Goal: Transaction & Acquisition: Purchase product/service

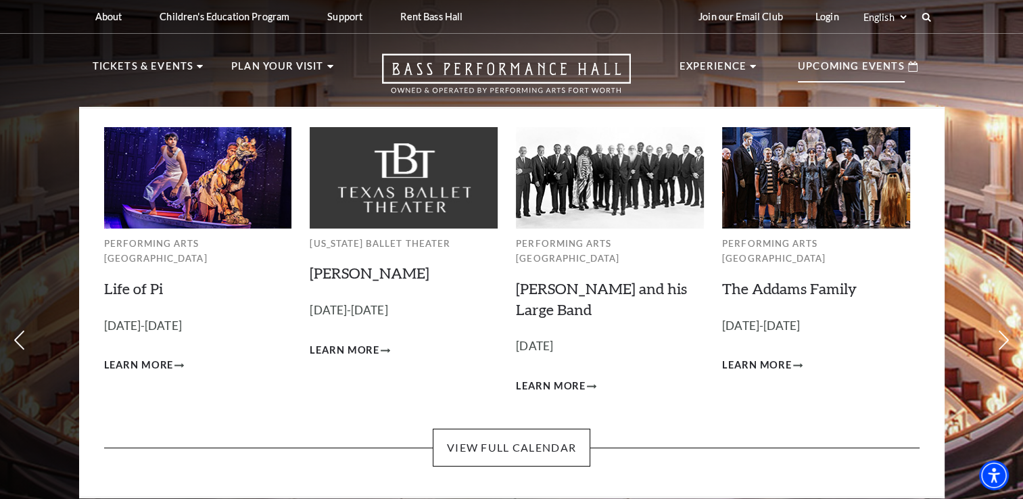
click at [808, 165] on img at bounding box center [816, 177] width 188 height 101
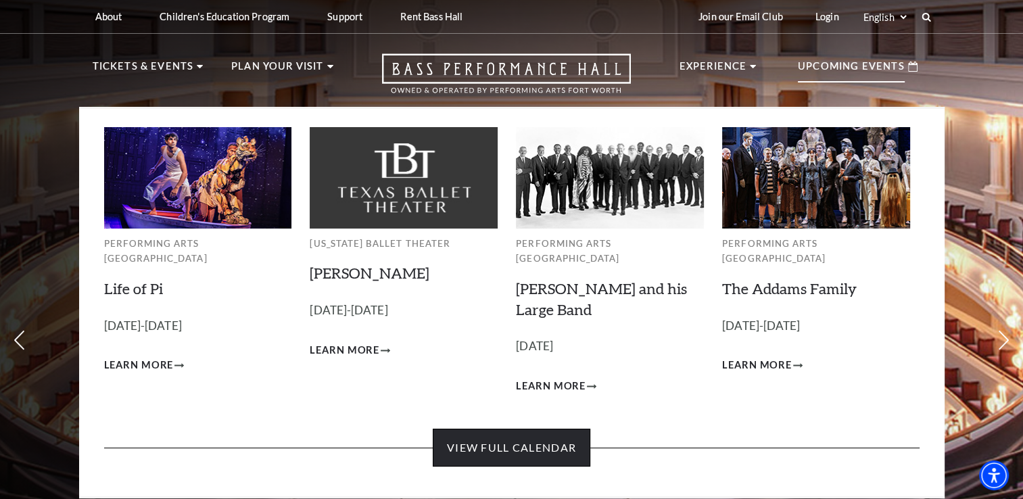
click at [569, 429] on link "View Full Calendar" at bounding box center [511, 448] width 157 height 38
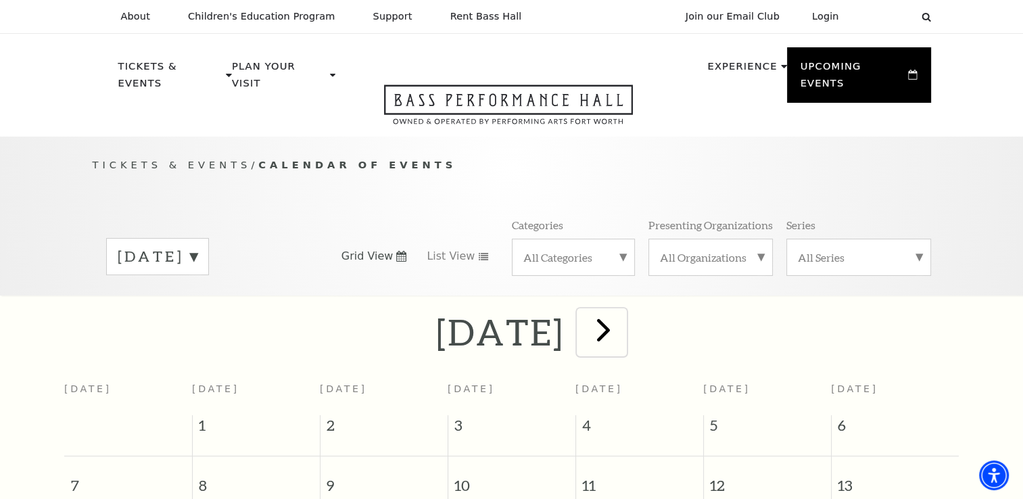
click at [623, 317] on span "next" at bounding box center [603, 329] width 39 height 39
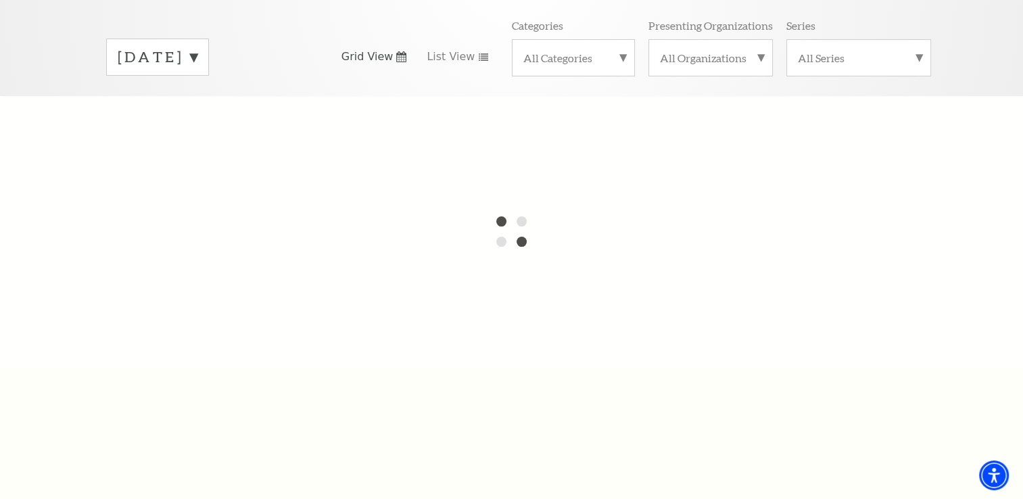
scroll to position [176, 0]
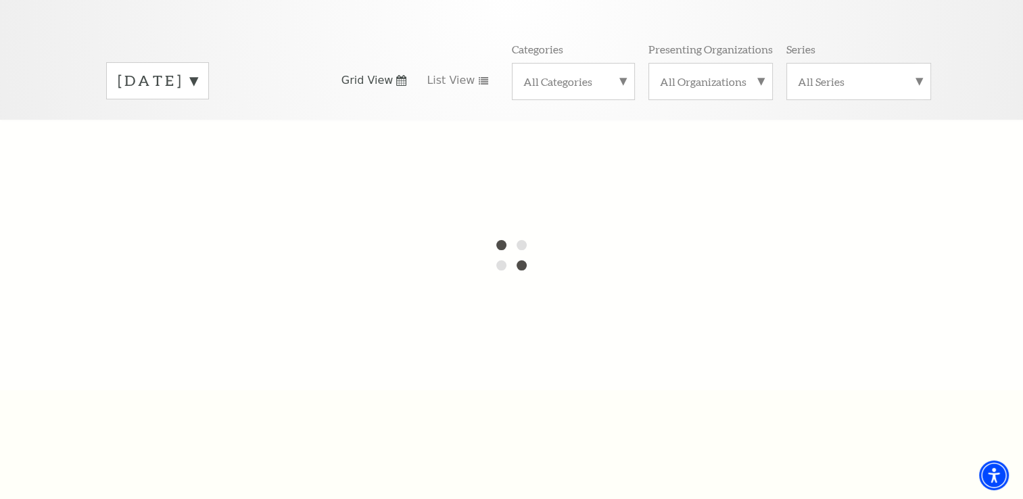
click at [197, 70] on label "September 2025" at bounding box center [158, 80] width 80 height 21
click at [197, 95] on label "October 2025" at bounding box center [158, 109] width 80 height 29
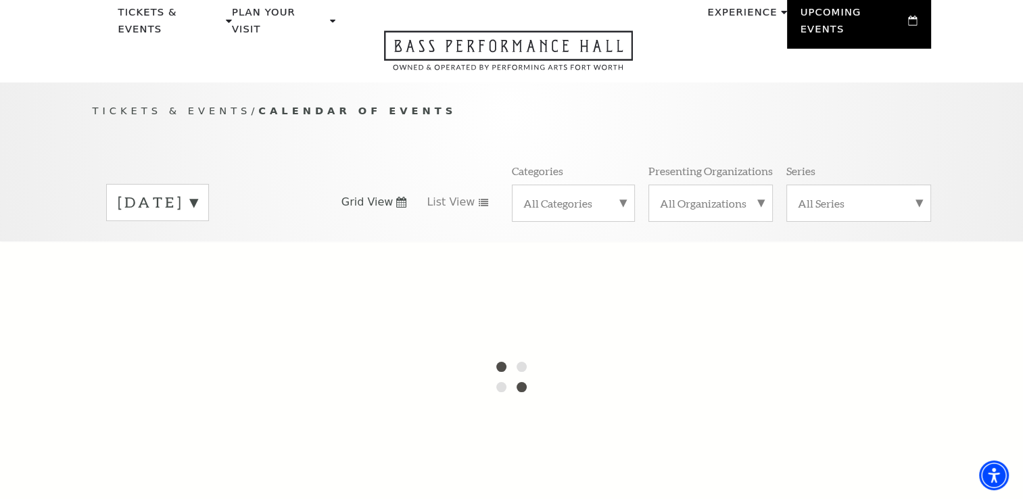
scroll to position [43, 0]
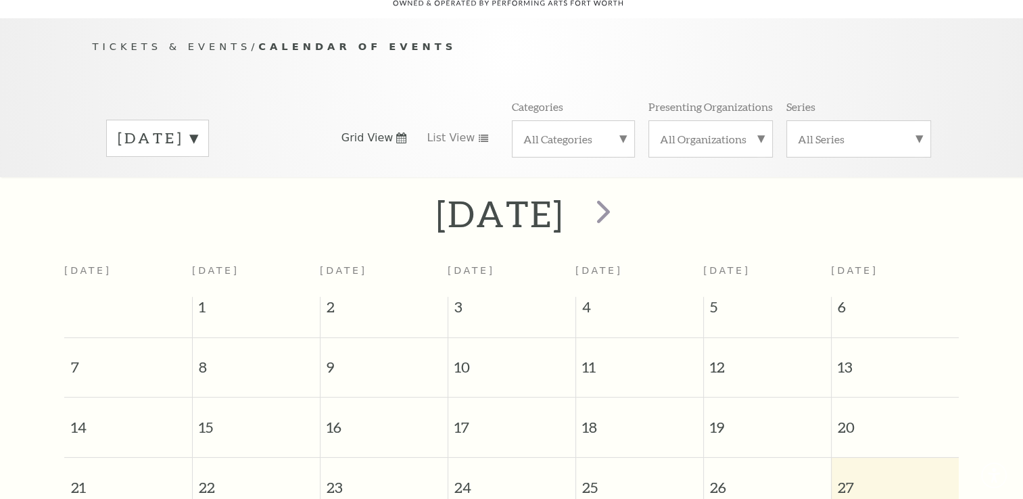
scroll to position [119, 0]
click at [623, 194] on span "next" at bounding box center [603, 210] width 39 height 39
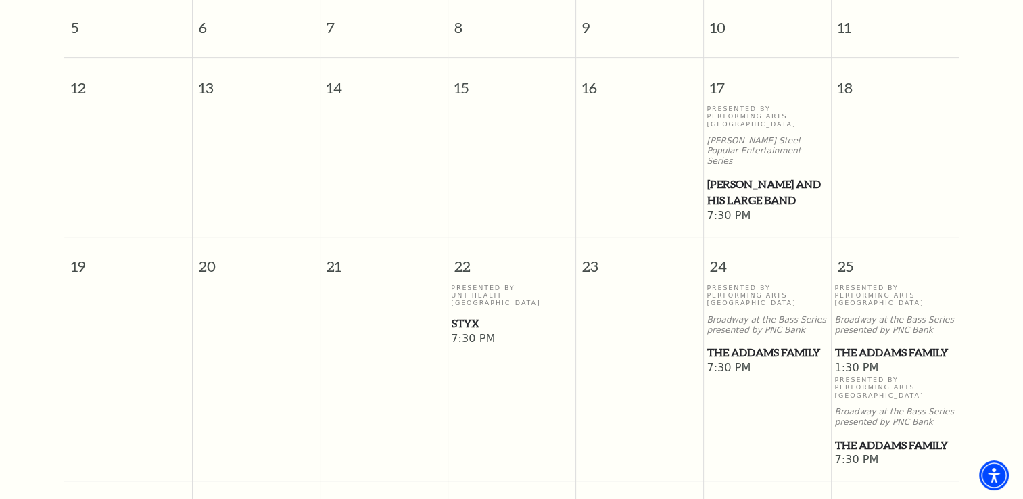
scroll to position [646, 0]
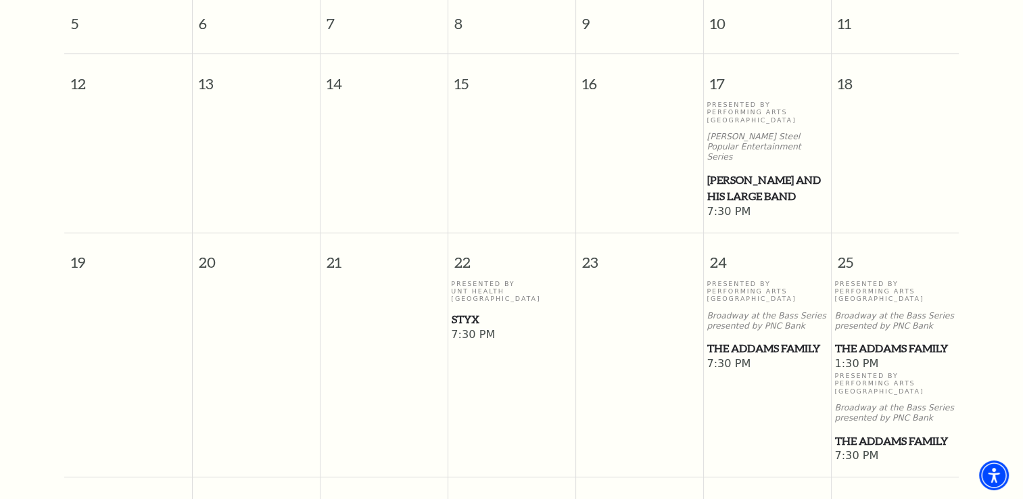
click at [796, 340] on span "The Addams Family" at bounding box center [767, 348] width 120 height 17
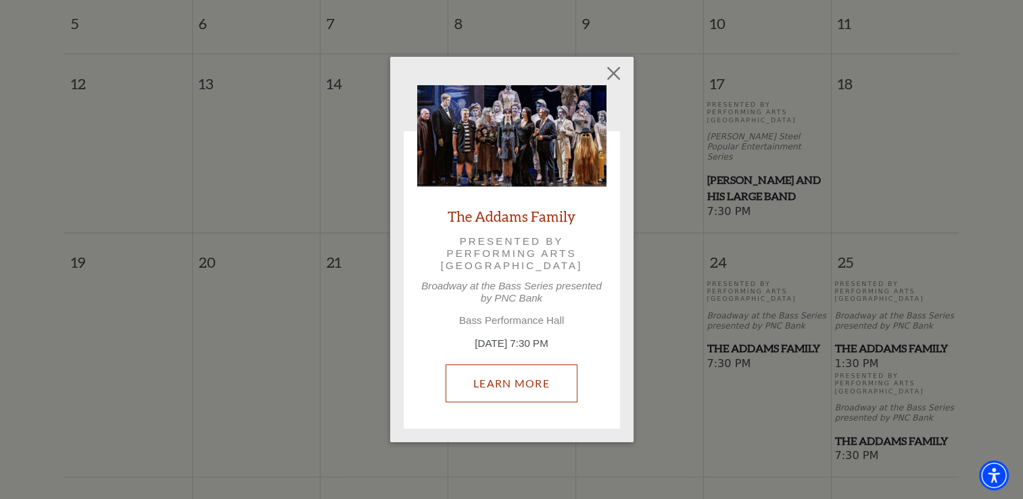
click at [549, 383] on link "Learn More" at bounding box center [511, 383] width 132 height 38
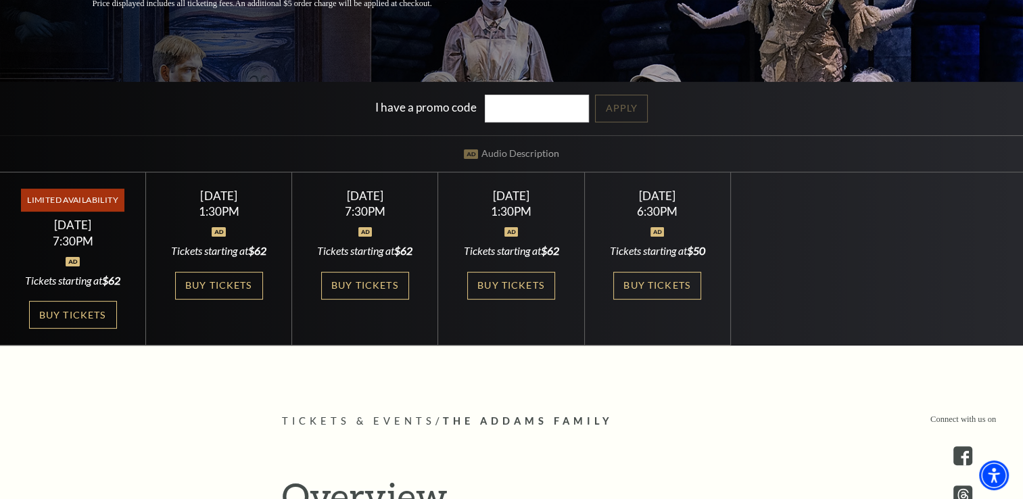
scroll to position [316, 0]
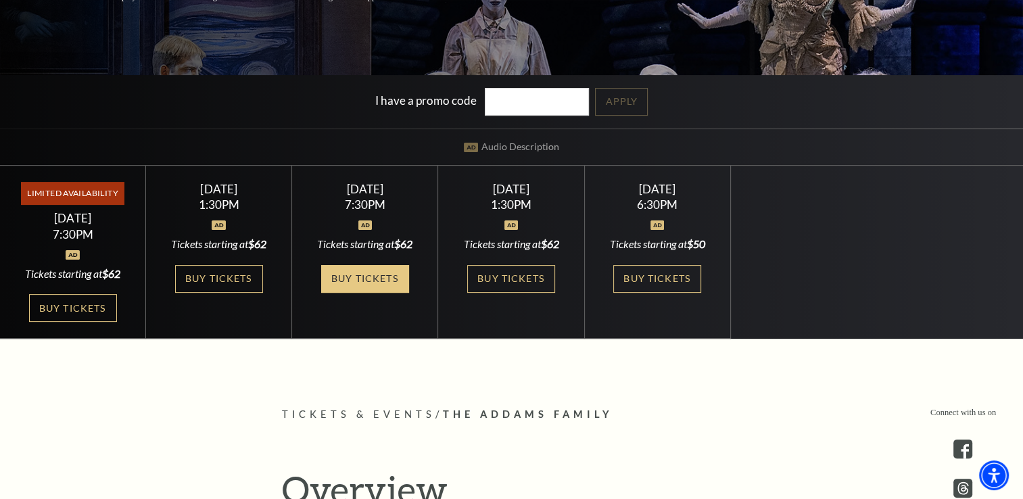
click at [358, 283] on link "Buy Tickets" at bounding box center [365, 279] width 88 height 28
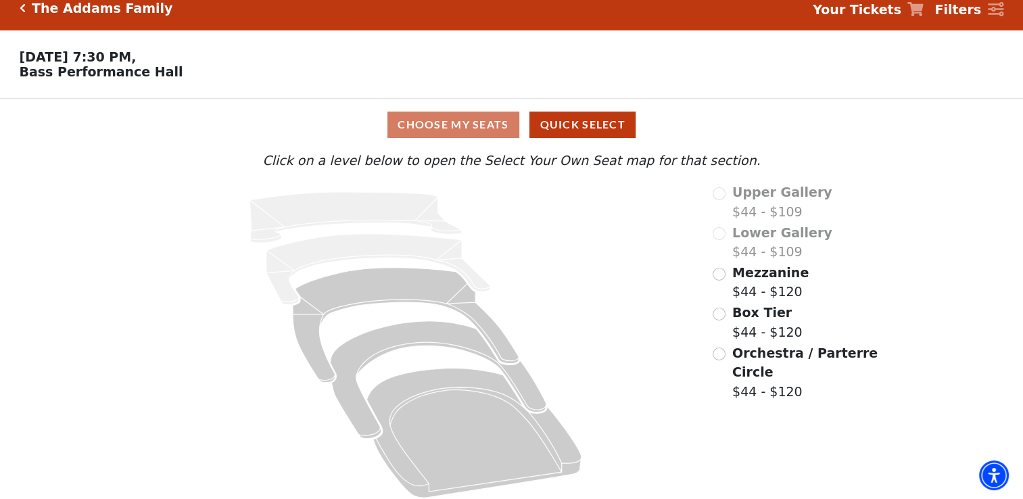
scroll to position [26, 0]
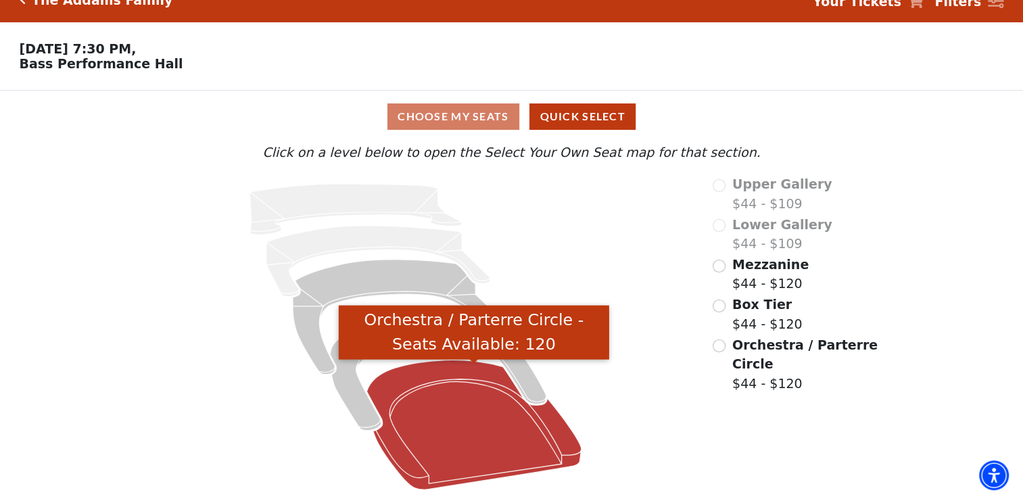
click at [487, 404] on icon "Orchestra / Parterre Circle - Seats Available: 120" at bounding box center [474, 424] width 214 height 129
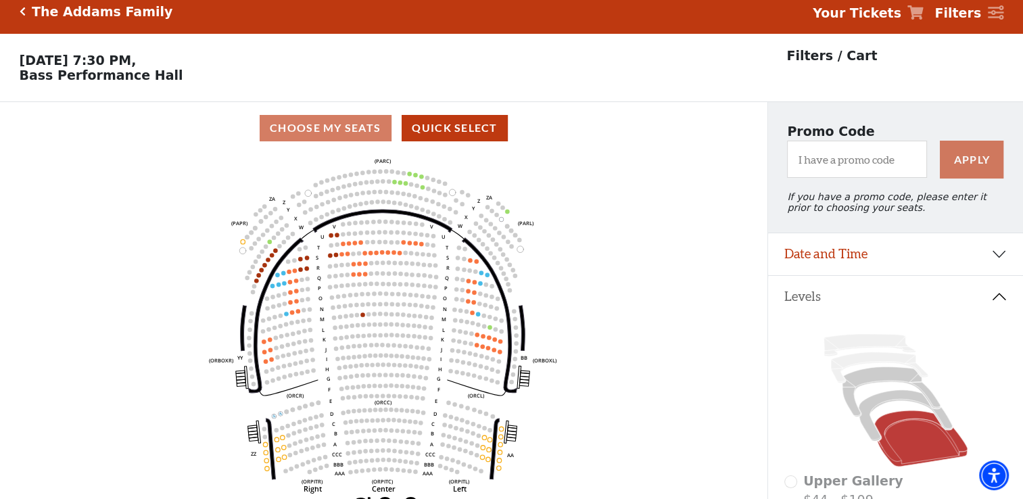
scroll to position [0, 0]
